Goal: Task Accomplishment & Management: Manage account settings

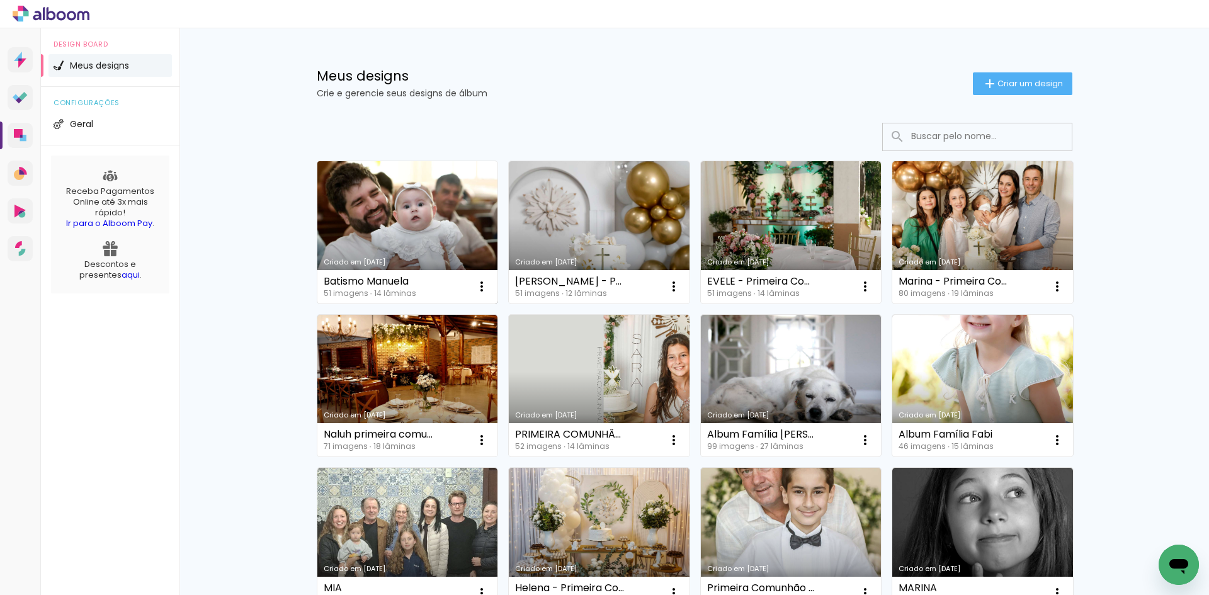
click at [428, 197] on link "Criado em [DATE]" at bounding box center [407, 232] width 181 height 142
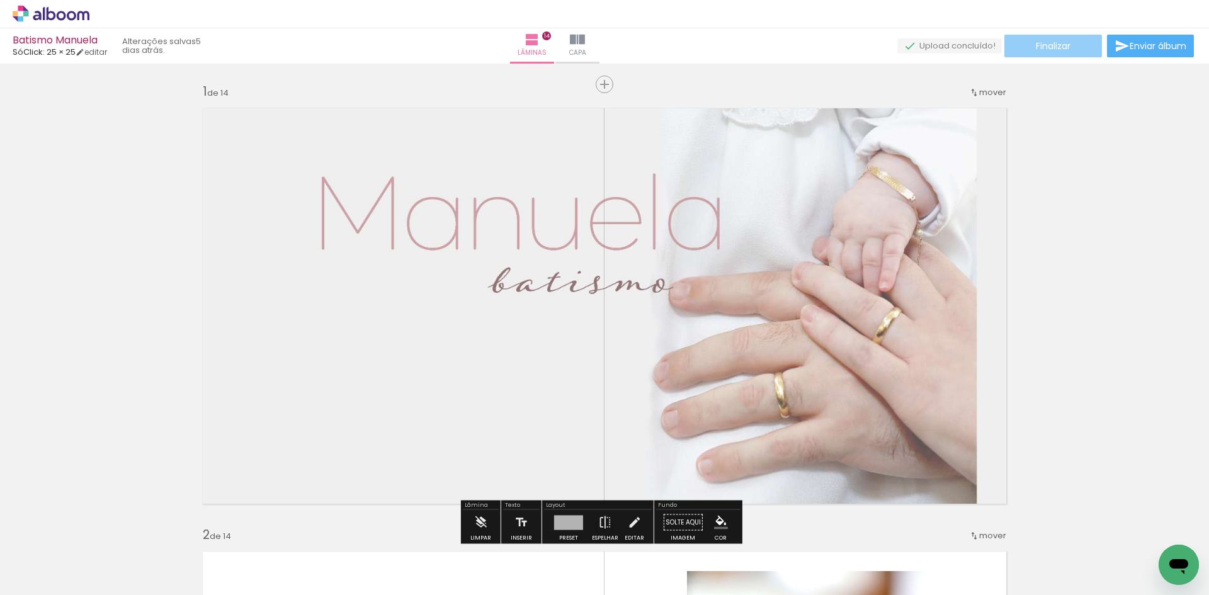
click at [1045, 46] on span "Finalizar" at bounding box center [1053, 46] width 35 height 9
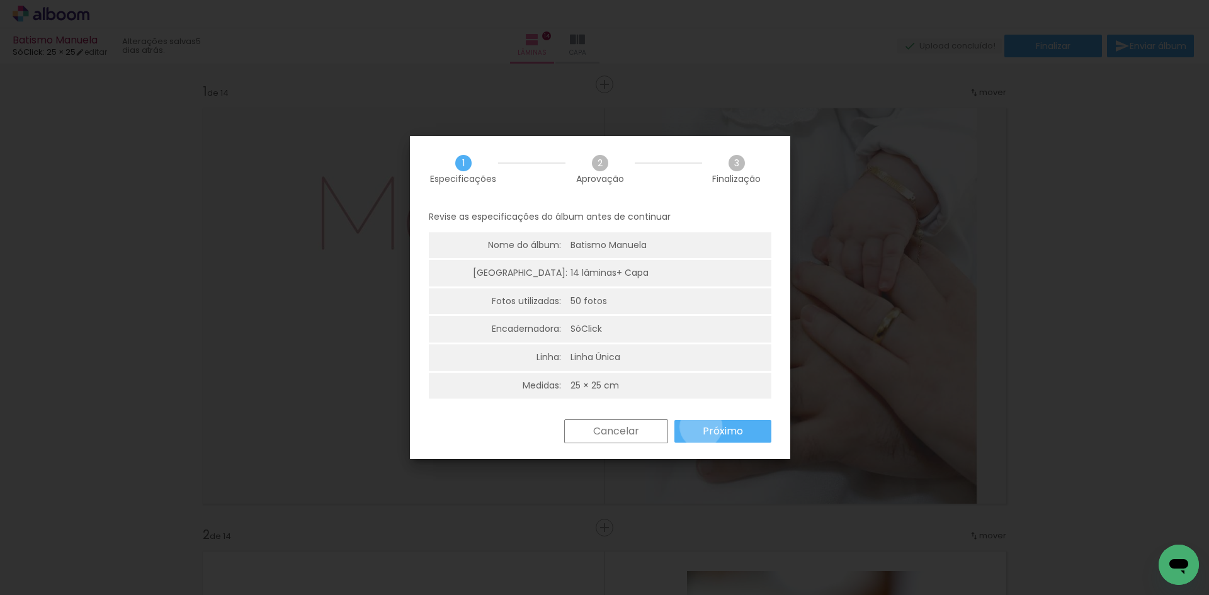
click at [701, 427] on paper-button "Próximo" at bounding box center [723, 431] width 97 height 23
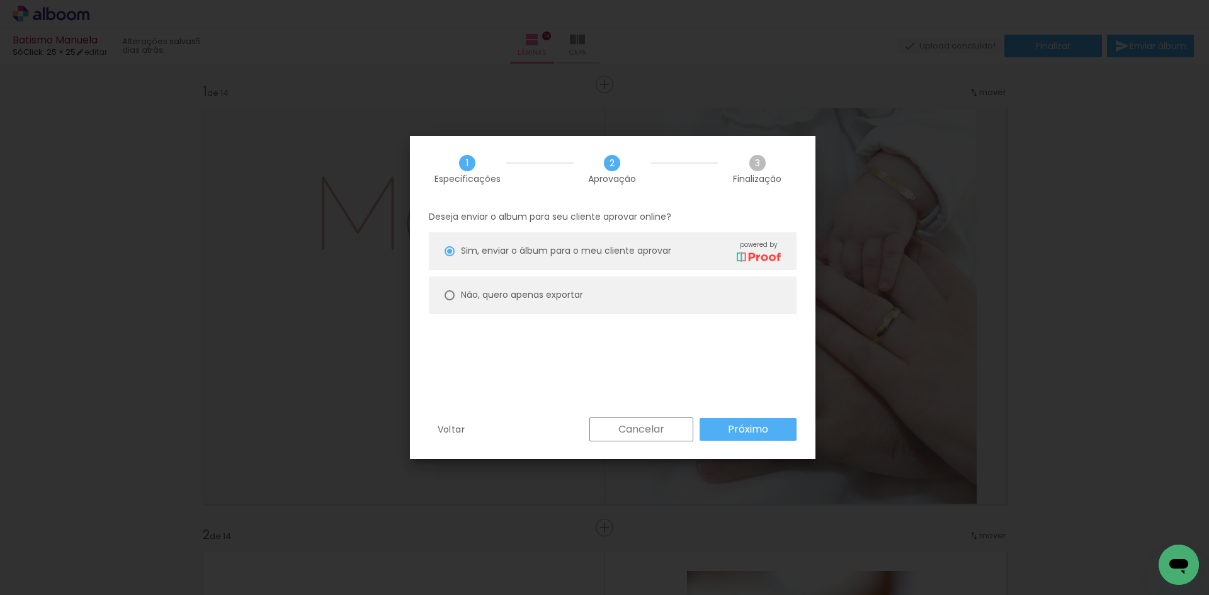
click at [450, 298] on div at bounding box center [450, 295] width 10 height 10
type paper-radio-button "on"
click at [770, 420] on paper-button "Próximo" at bounding box center [748, 429] width 97 height 23
type input "Alta, 300 DPI"
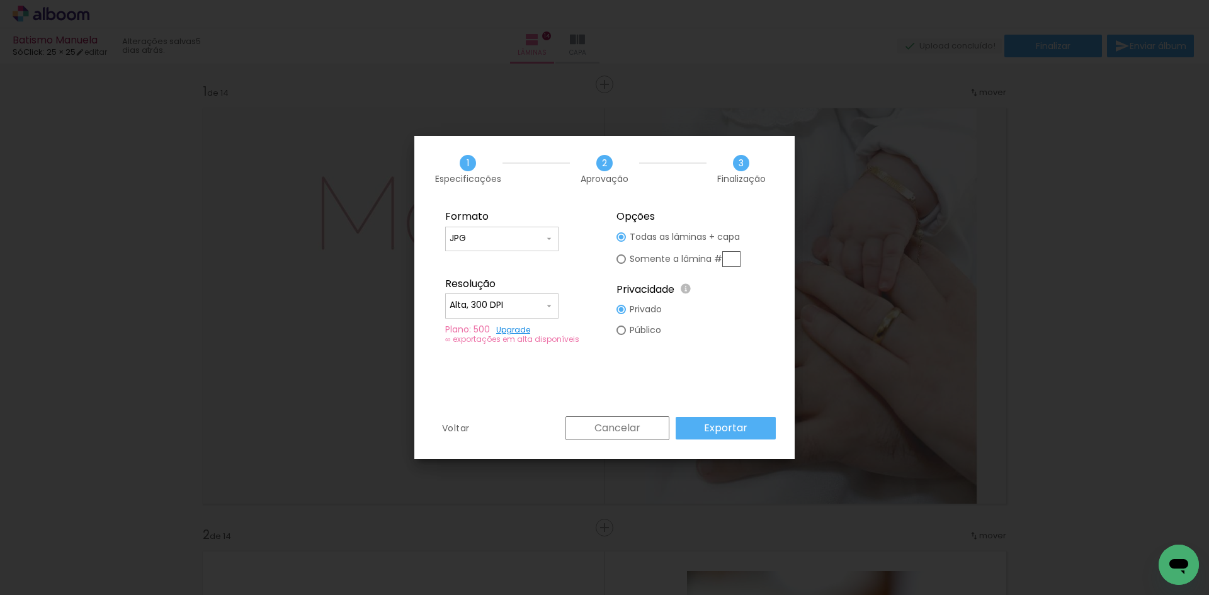
click at [0, 0] on slot "Voltar" at bounding box center [0, 0] width 0 height 0
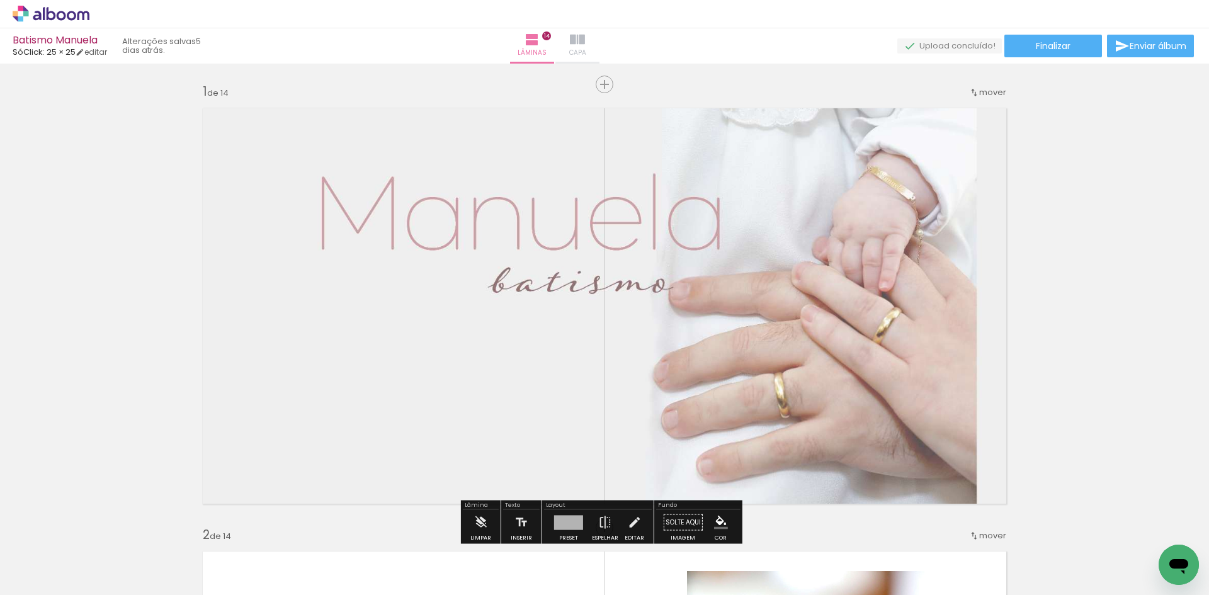
click at [585, 42] on iron-icon at bounding box center [577, 39] width 15 height 15
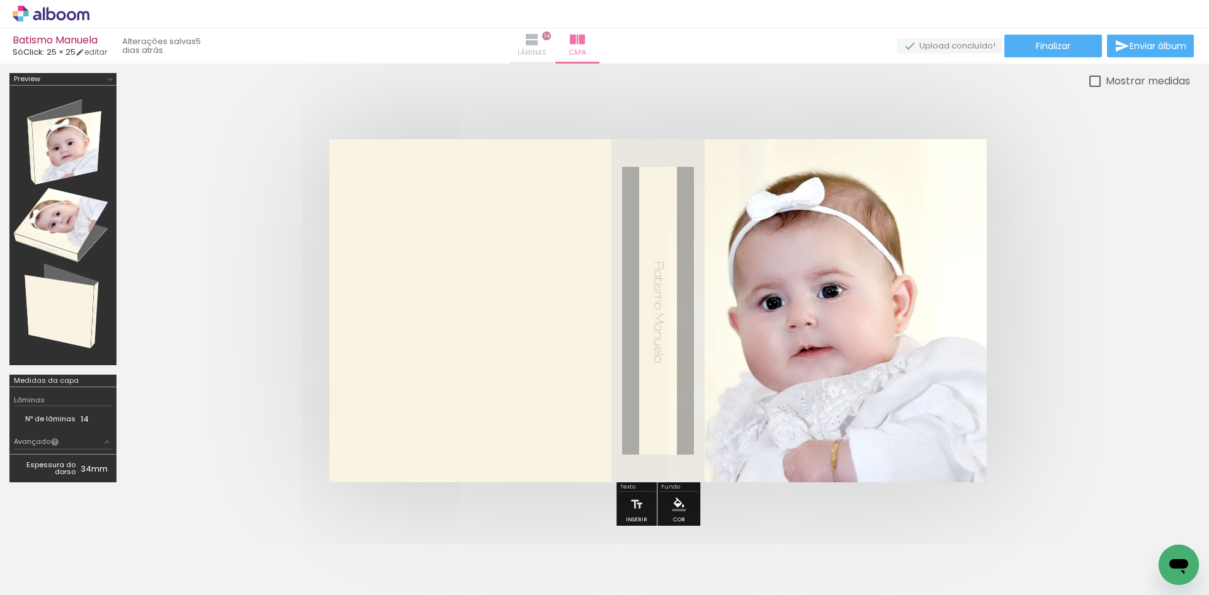
click at [540, 42] on iron-icon at bounding box center [532, 39] width 15 height 15
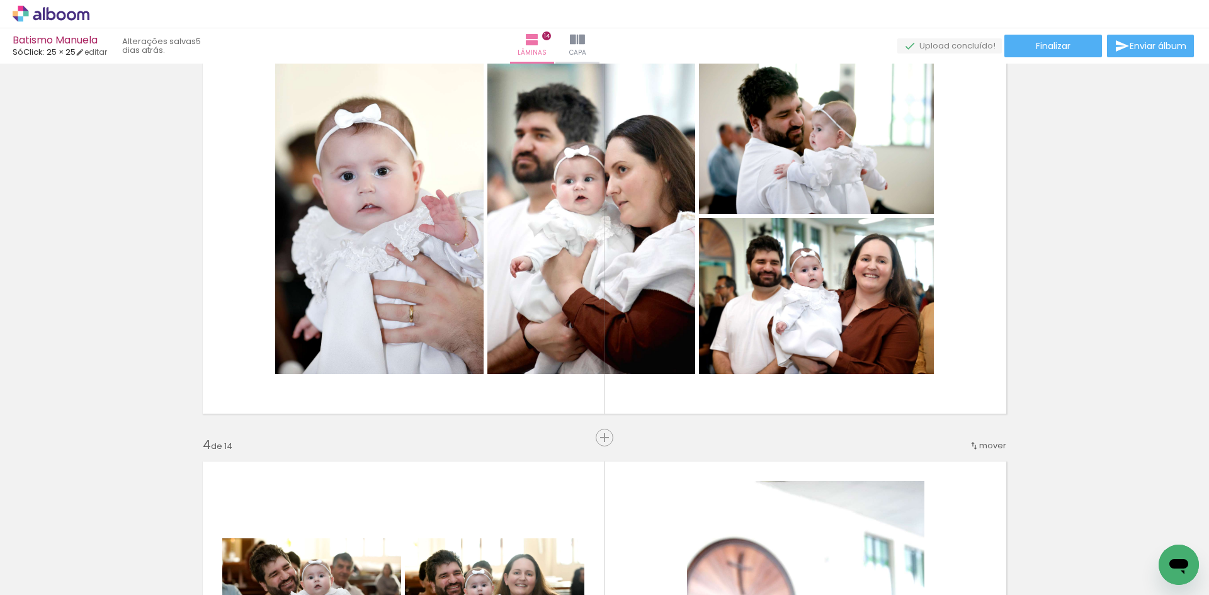
scroll to position [945, 0]
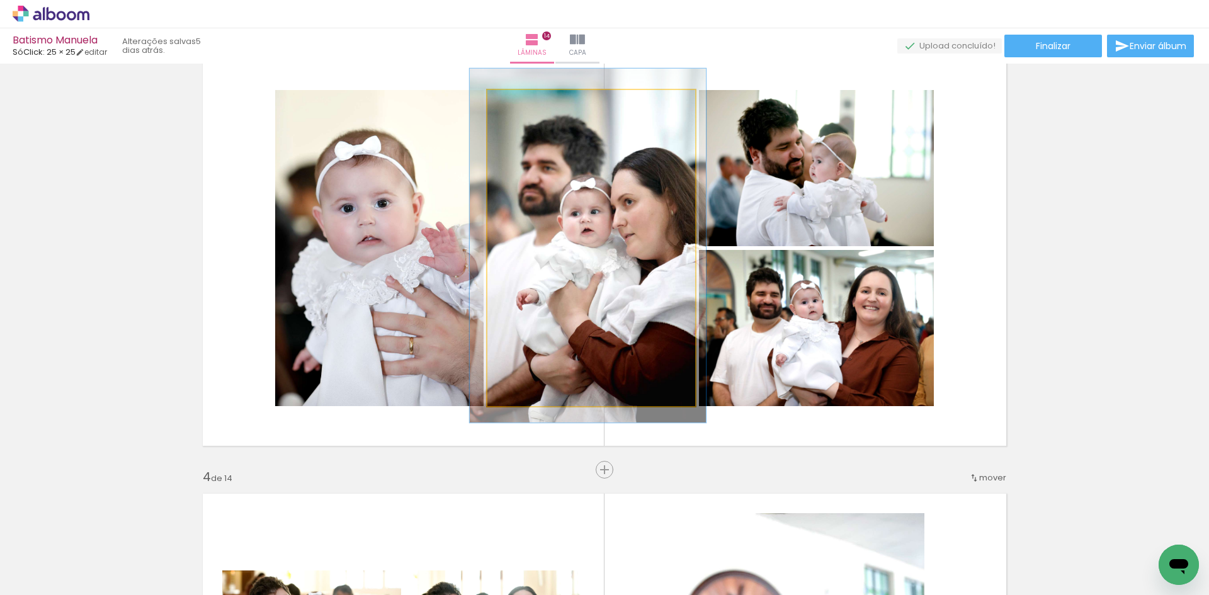
drag, startPoint x: 607, startPoint y: 287, endPoint x: 613, endPoint y: 287, distance: 6.3
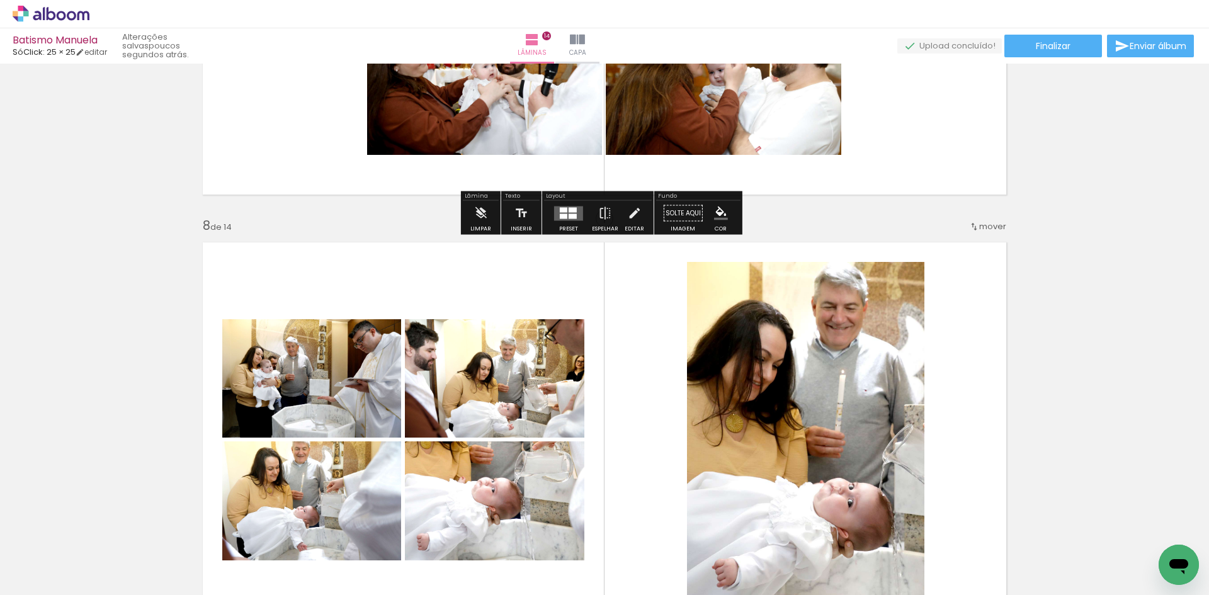
scroll to position [3149, 0]
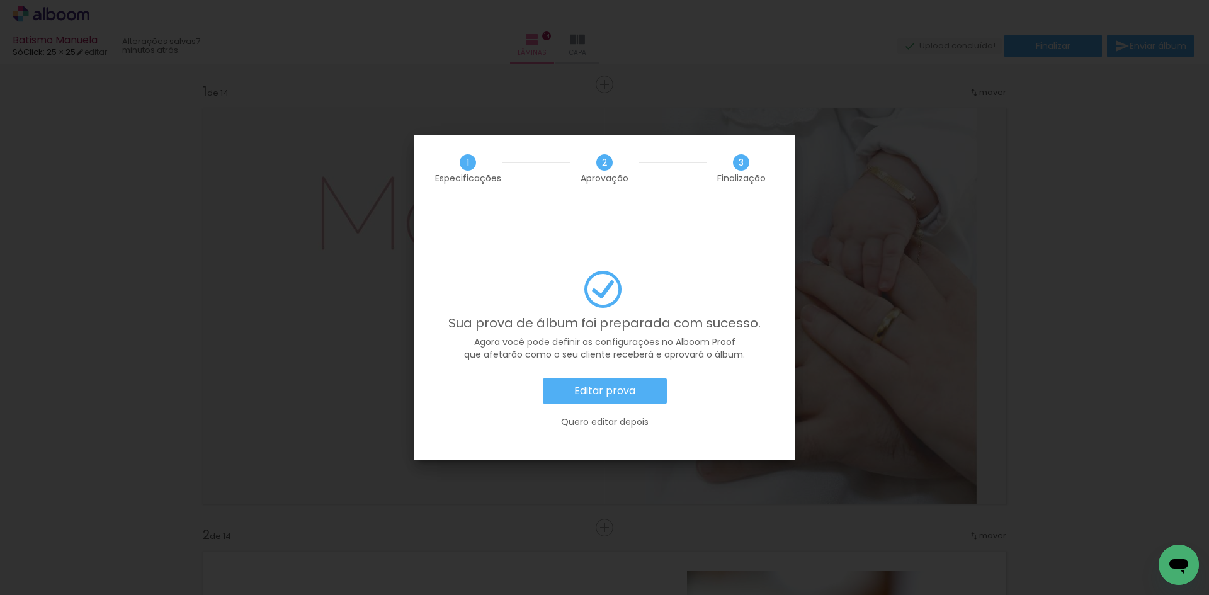
scroll to position [6248, 0]
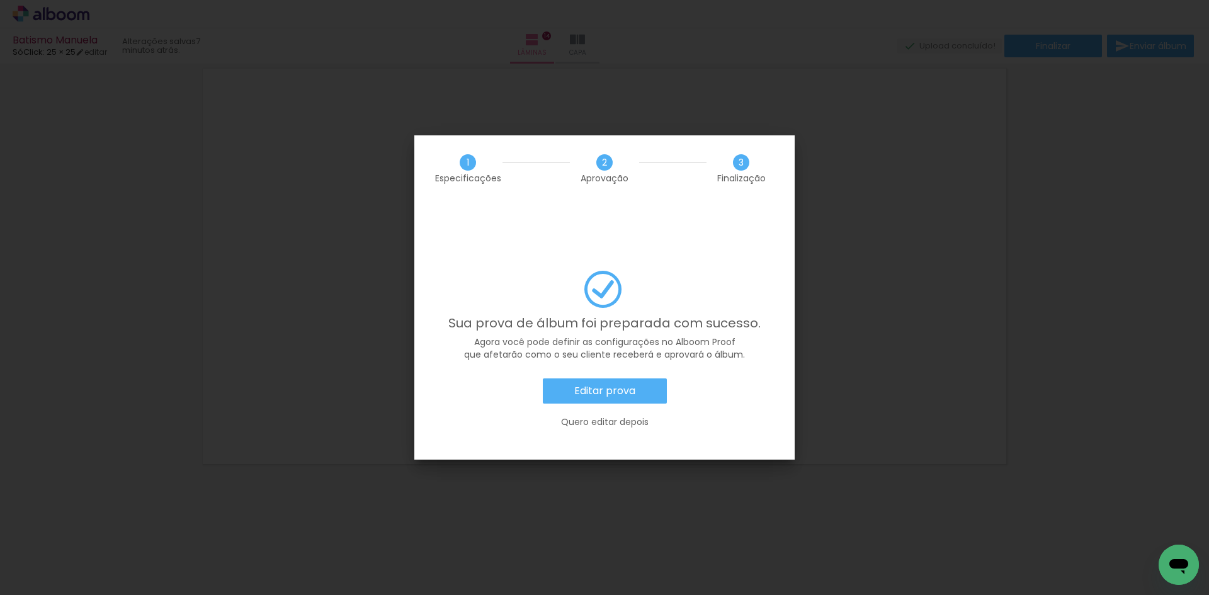
click at [939, 275] on iron-overlay-backdrop at bounding box center [604, 297] width 1209 height 595
click at [0, 0] on slot "Quero editar depois" at bounding box center [0, 0] width 0 height 0
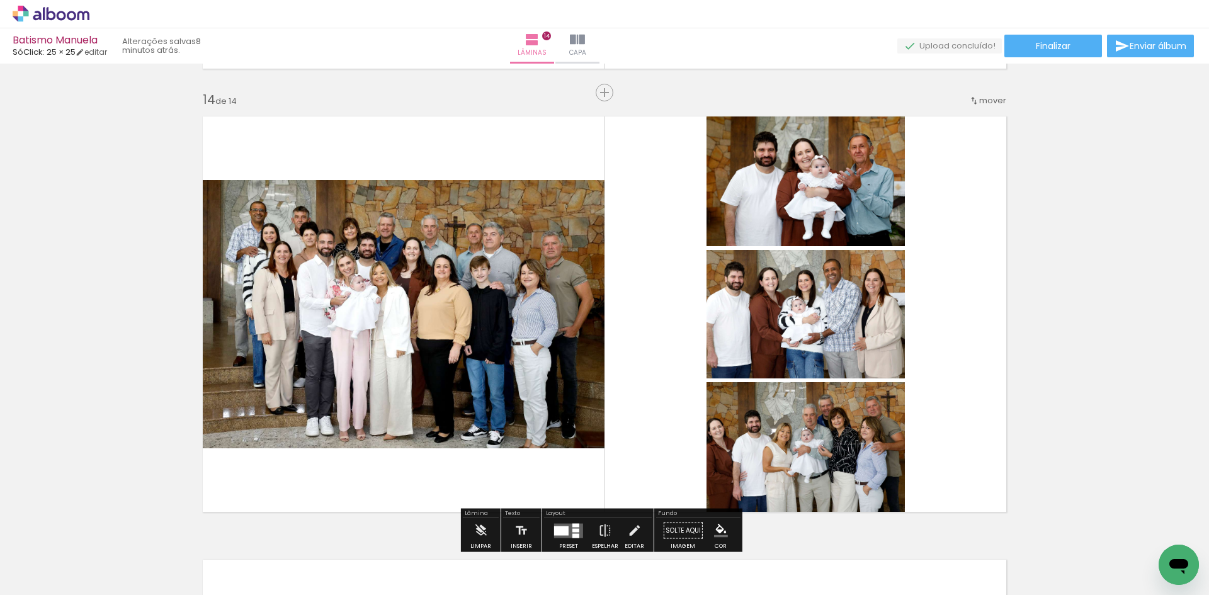
scroll to position [5744, 0]
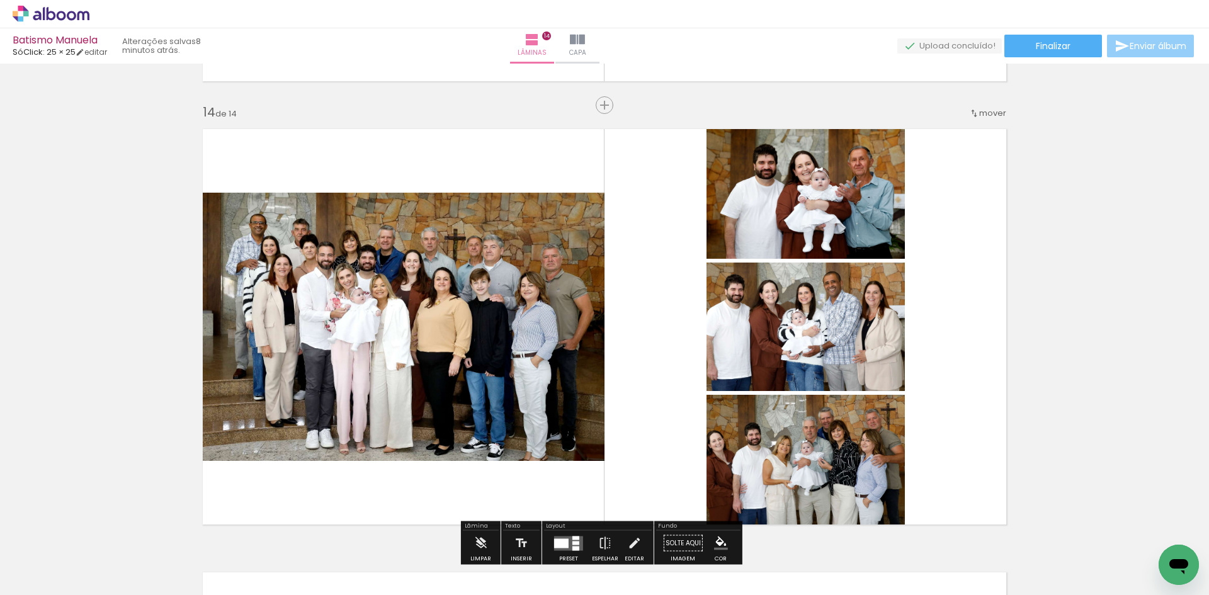
click at [1140, 54] on paper-button "Enviar álbum" at bounding box center [1150, 46] width 87 height 23
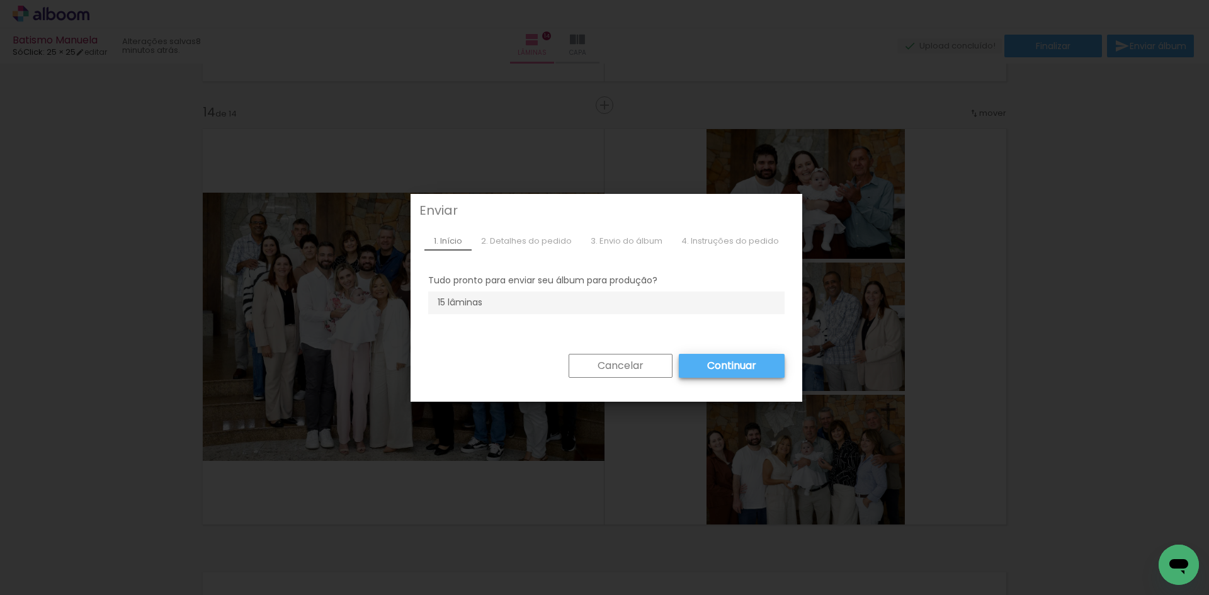
click at [0, 0] on slot "Cancelar" at bounding box center [0, 0] width 0 height 0
